Goal: Task Accomplishment & Management: Use online tool/utility

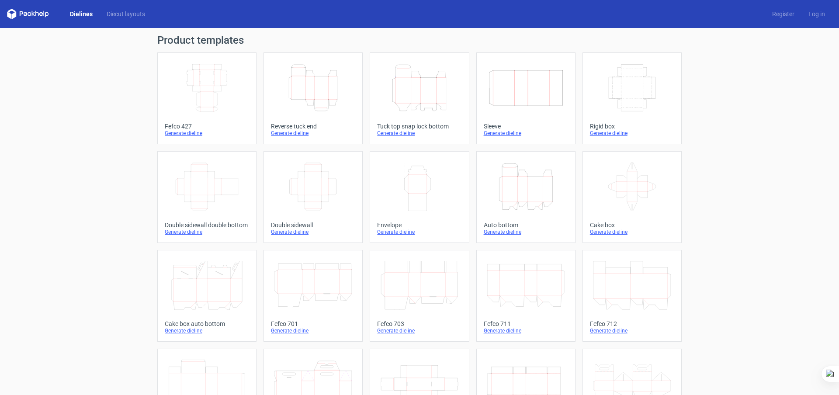
click at [495, 76] on icon "Width Depth Height" at bounding box center [525, 87] width 77 height 49
click at [503, 90] on icon "Width Depth Height" at bounding box center [525, 87] width 77 height 49
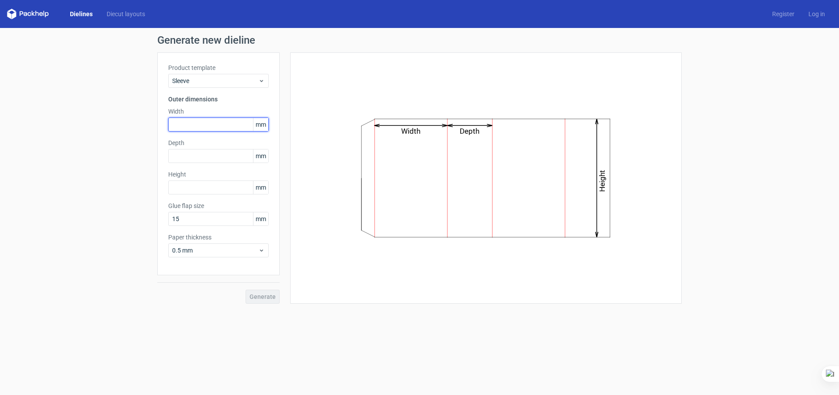
click at [219, 121] on input "text" at bounding box center [218, 124] width 100 height 14
type input "160"
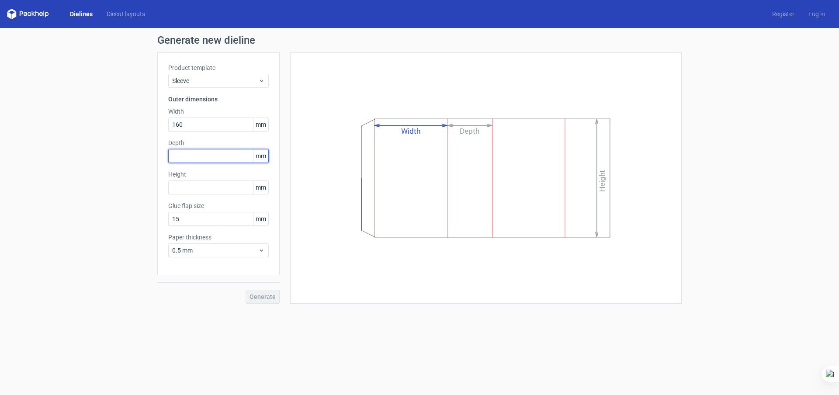
click at [212, 154] on input "text" at bounding box center [218, 156] width 100 height 14
type input "60"
click at [221, 190] on input "text" at bounding box center [218, 187] width 100 height 14
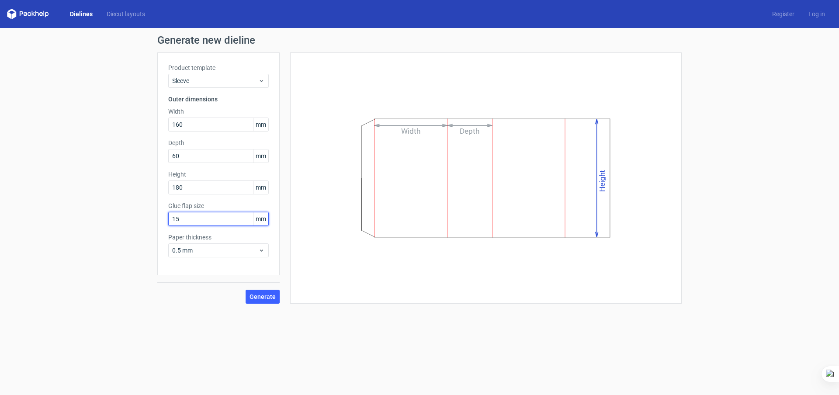
click at [221, 220] on input "15" at bounding box center [218, 219] width 100 height 14
drag, startPoint x: 208, startPoint y: 191, endPoint x: 152, endPoint y: 180, distance: 57.7
click at [152, 180] on div "Generate new dieline Product template Sleeve Outer dimensions Width 160 mm Dept…" at bounding box center [419, 169] width 839 height 283
click at [196, 127] on input "160" at bounding box center [218, 124] width 100 height 14
drag, startPoint x: 197, startPoint y: 126, endPoint x: 145, endPoint y: 124, distance: 52.0
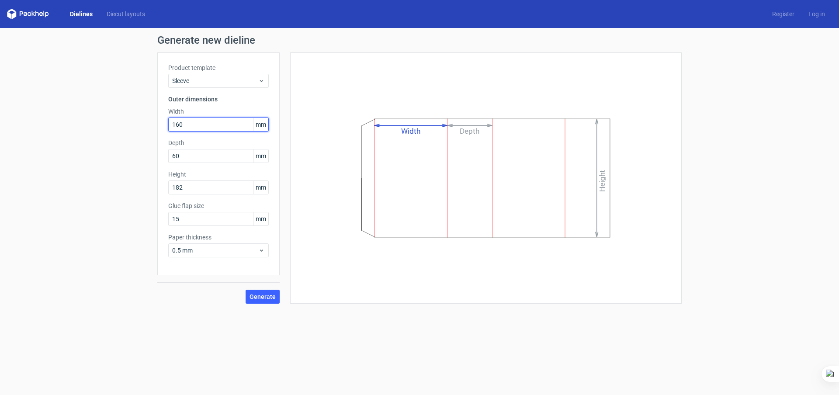
click at [146, 124] on div "Generate new dieline Product template Sleeve Outer dimensions Width 160 mm Dept…" at bounding box center [419, 169] width 839 height 283
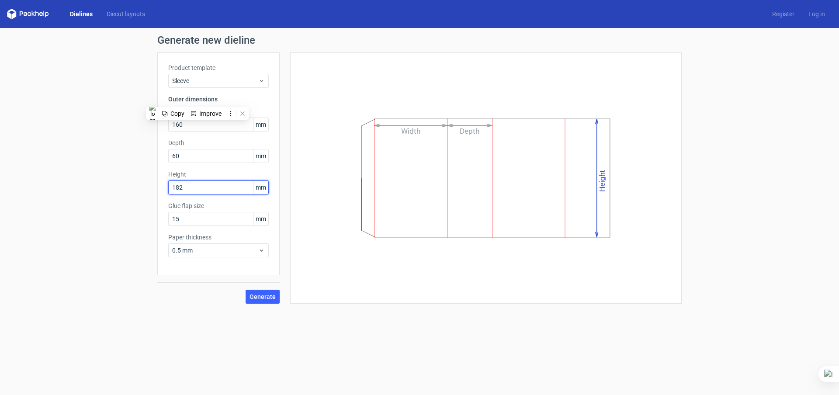
drag, startPoint x: 202, startPoint y: 183, endPoint x: 153, endPoint y: 183, distance: 48.9
click at [153, 183] on div "Generate new dieline Product template Sleeve Outer dimensions Width 160 mm Dept…" at bounding box center [419, 169] width 839 height 283
type input "181"
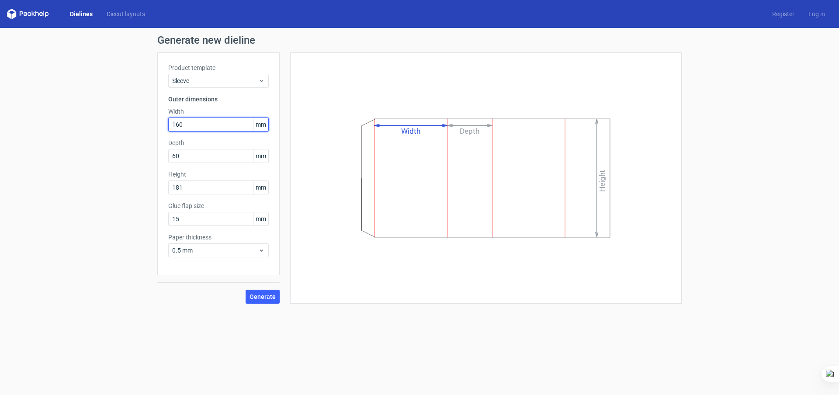
drag, startPoint x: 199, startPoint y: 121, endPoint x: 126, endPoint y: 120, distance: 73.4
click at [126, 120] on div "Generate new dieline Product template Sleeve Outer dimensions Width 160 mm Dept…" at bounding box center [419, 169] width 839 height 283
type input "162"
click at [191, 156] on input "60" at bounding box center [218, 156] width 100 height 14
drag, startPoint x: 191, startPoint y: 156, endPoint x: 123, endPoint y: 148, distance: 68.3
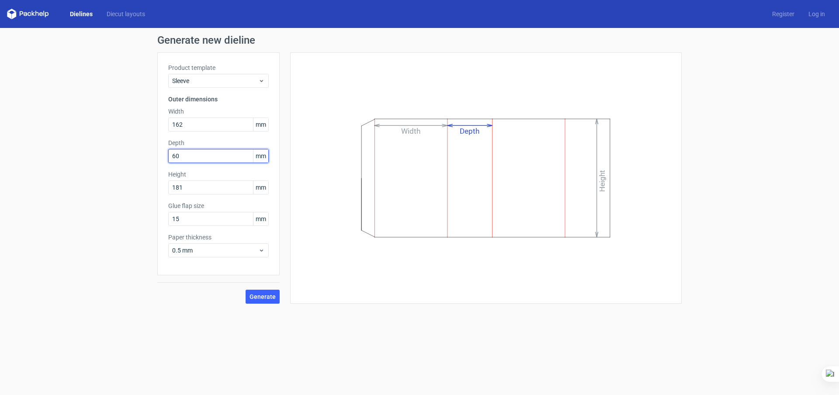
click at [124, 148] on div "Generate new dieline Product template Sleeve Outer dimensions Width 162 mm Dept…" at bounding box center [419, 169] width 839 height 283
type input "61"
click at [184, 217] on input "15" at bounding box center [218, 219] width 100 height 14
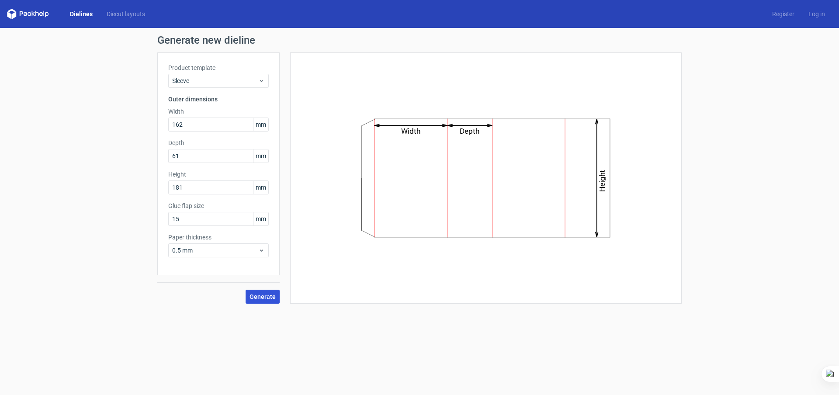
click at [262, 293] on span "Generate" at bounding box center [262, 296] width 26 height 6
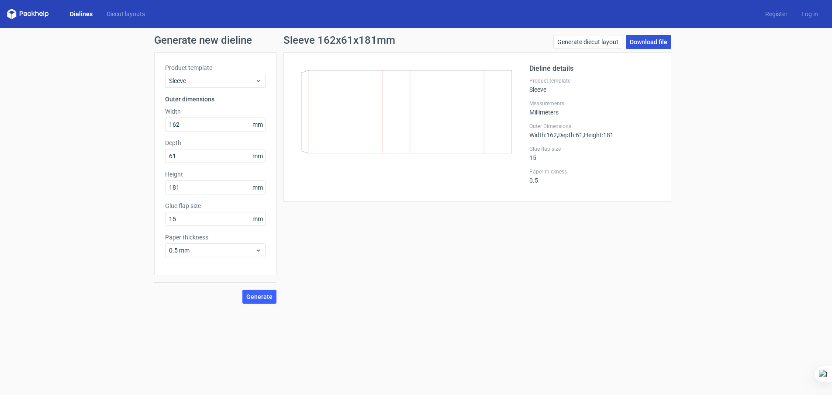
click at [653, 42] on link "Download file" at bounding box center [648, 42] width 45 height 14
click at [646, 40] on link "Download file" at bounding box center [648, 42] width 45 height 14
